Goal: Check status: Check status

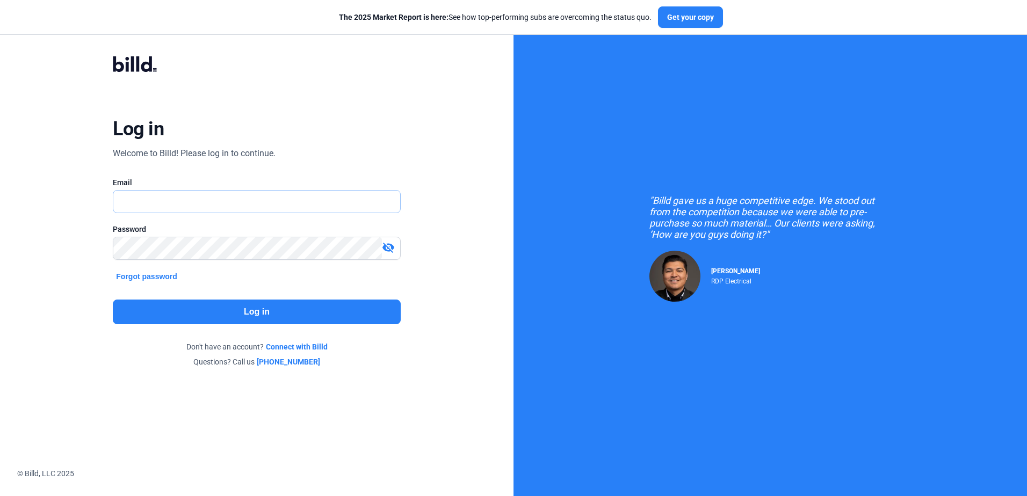
type input "[EMAIL_ADDRESS][DOMAIN_NAME]"
click at [243, 314] on button "Log in" at bounding box center [256, 312] width 287 height 25
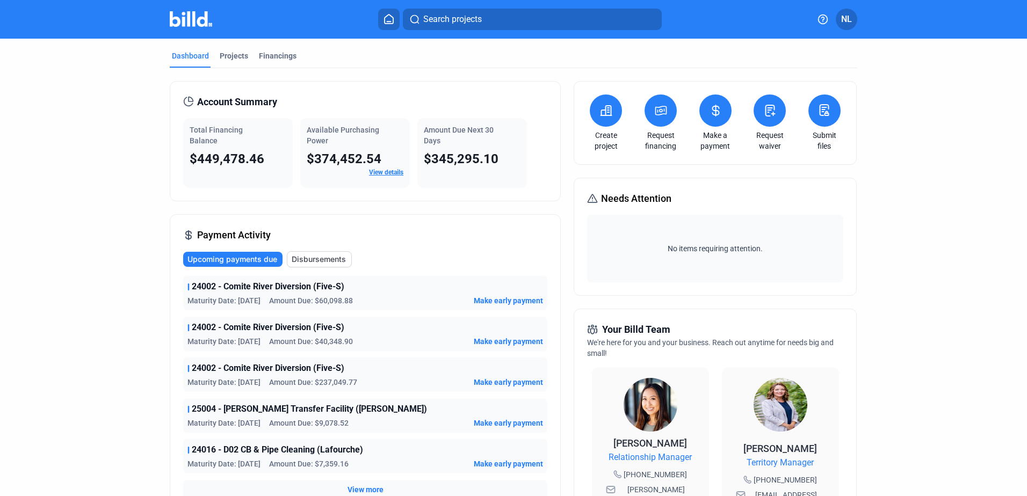
click at [303, 62] on div "Dashboard Projects Financings" at bounding box center [513, 58] width 687 height 17
click at [269, 52] on div "Financings" at bounding box center [278, 55] width 38 height 11
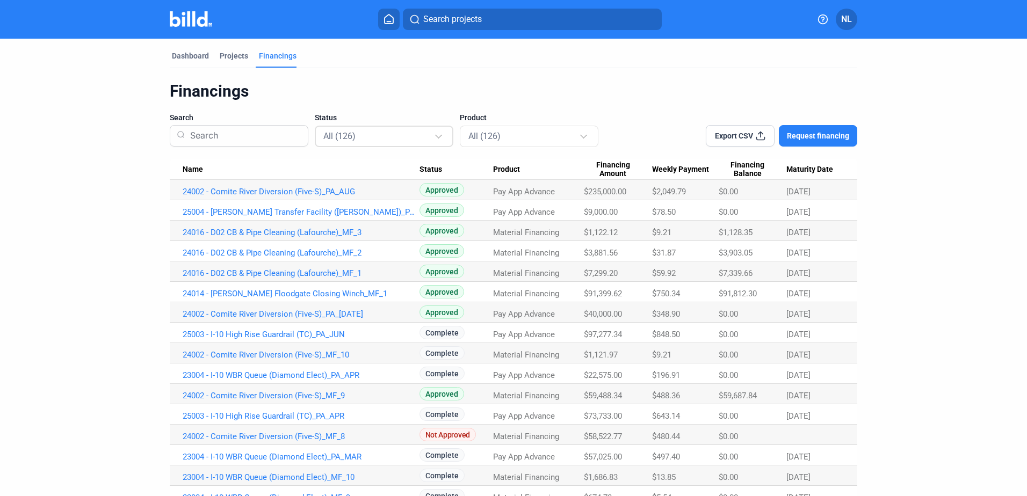
click at [386, 136] on div "All (126)" at bounding box center [378, 136] width 111 height 14
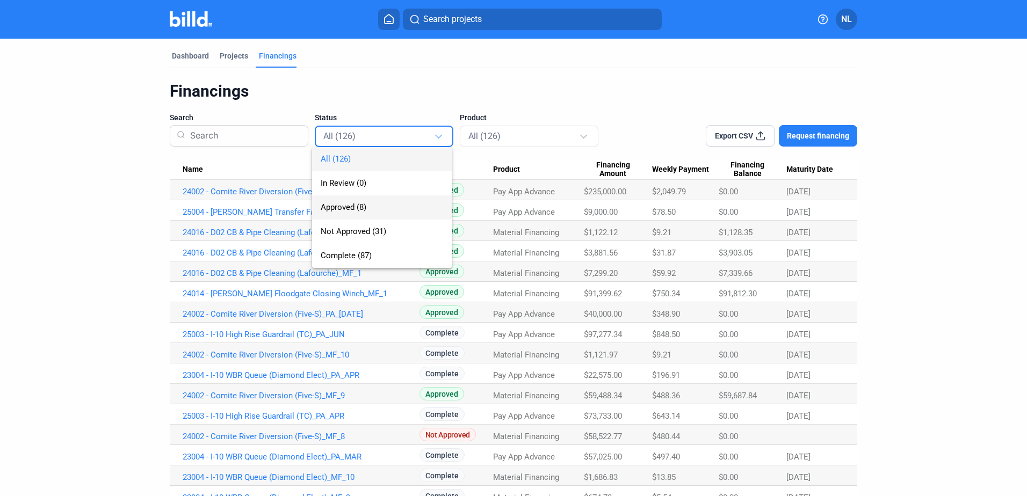
click at [361, 212] on span "Approved (8)" at bounding box center [344, 207] width 46 height 10
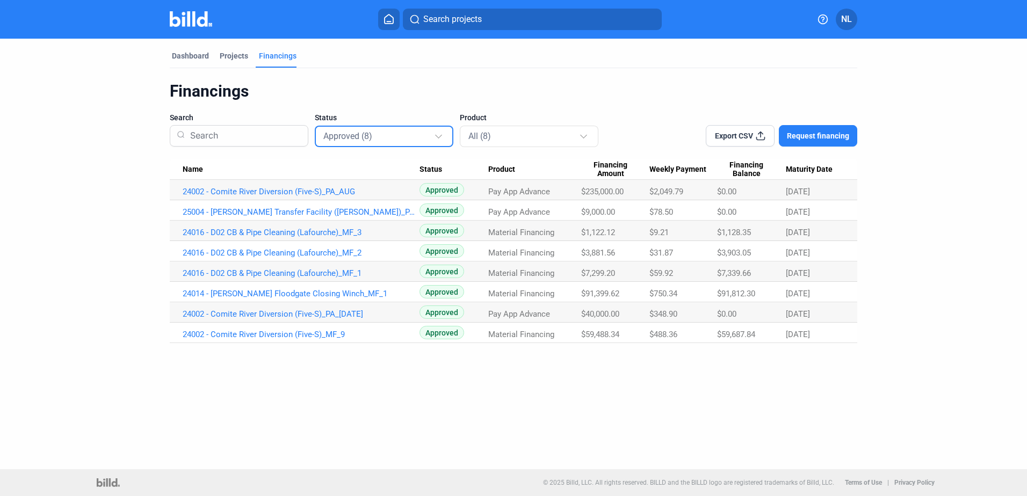
click at [192, 170] on span "Name" at bounding box center [193, 170] width 20 height 10
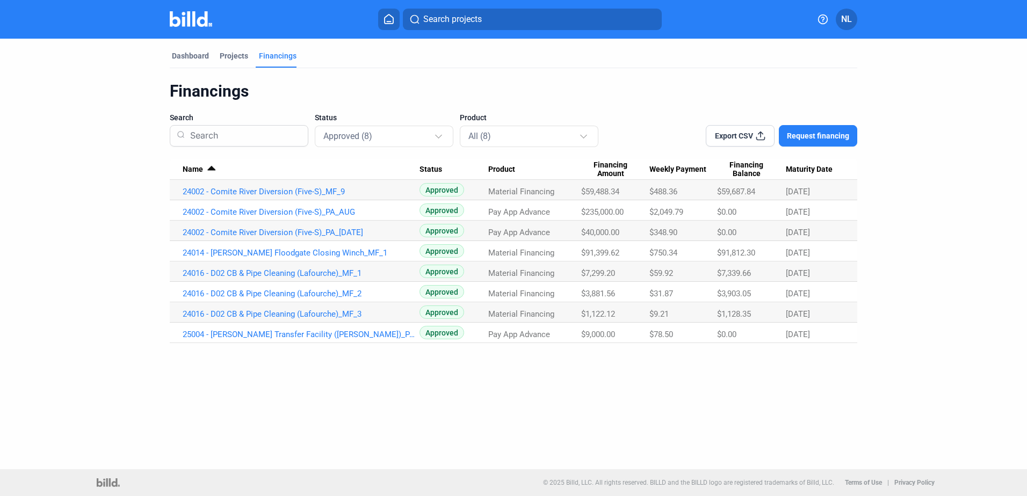
click at [585, 331] on span "$9,000.00" at bounding box center [598, 335] width 34 height 10
click at [786, 331] on span "[DATE]" at bounding box center [798, 335] width 24 height 10
click at [794, 313] on span "[DATE]" at bounding box center [798, 314] width 24 height 10
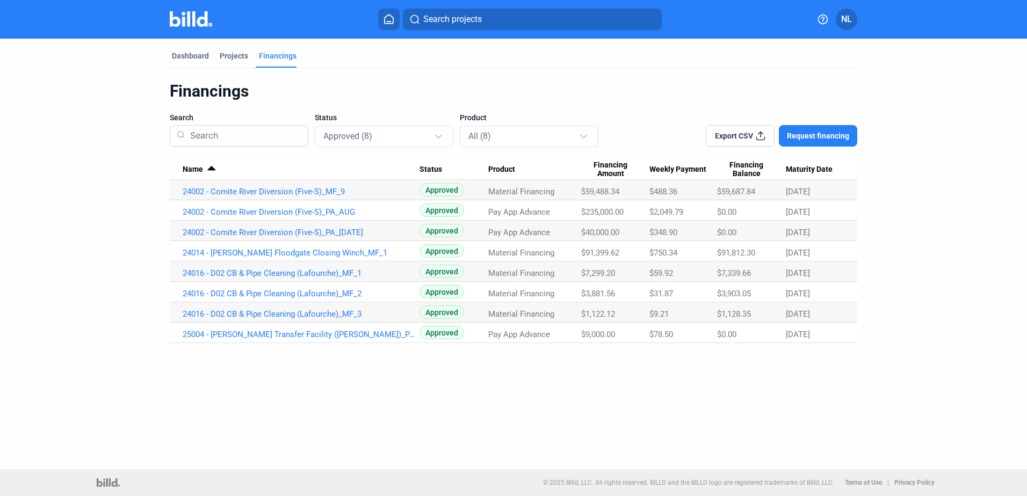
click at [809, 164] on Date "Maturity Date" at bounding box center [821, 169] width 71 height 20
click at [562, 99] on div "Financings" at bounding box center [513, 91] width 687 height 20
